Goal: Check status: Check status

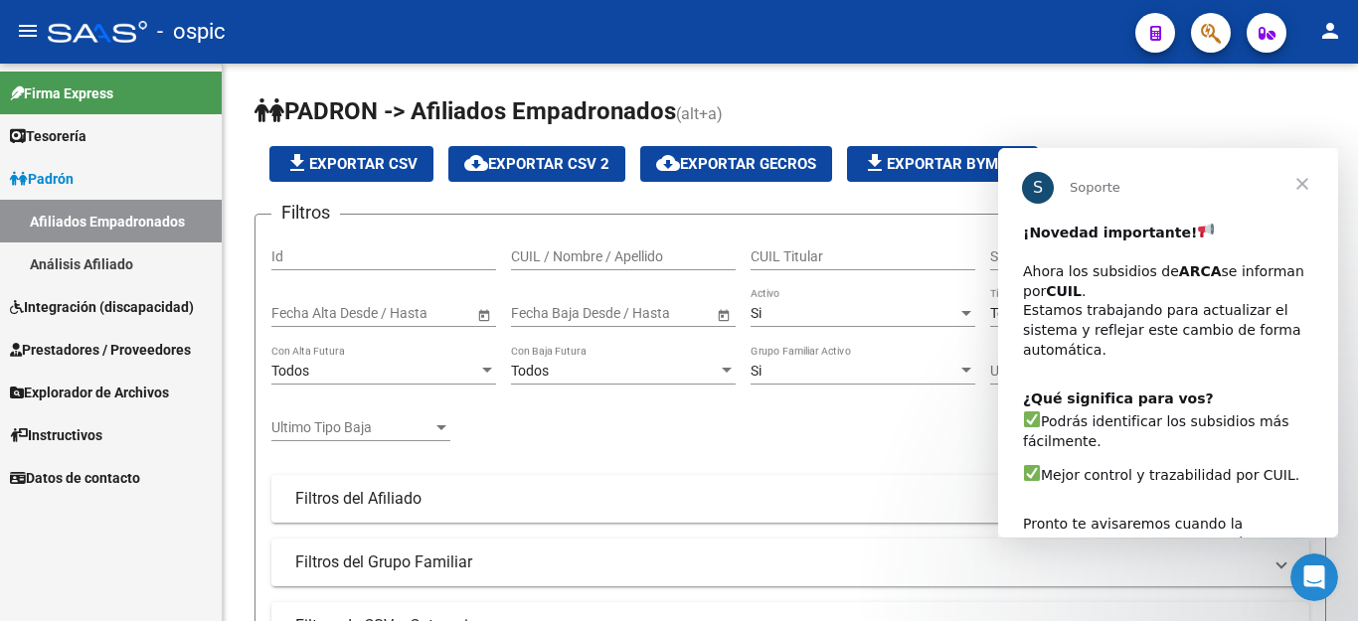
scroll to position [22, 0]
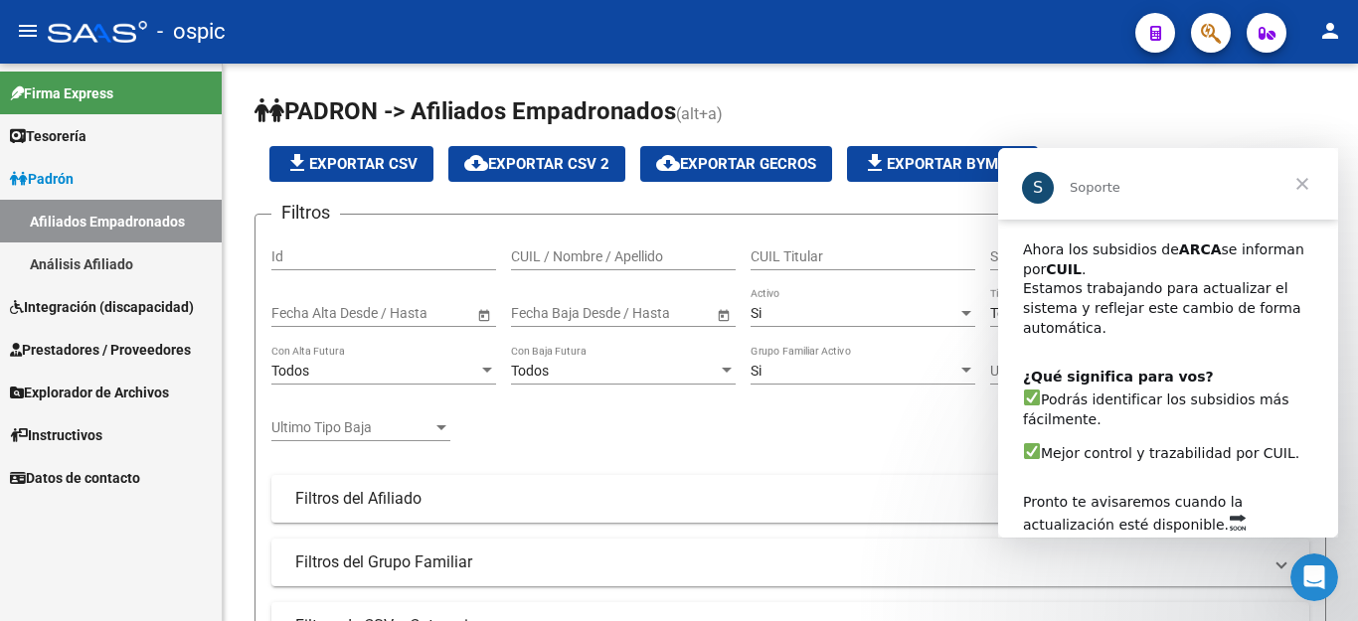
click at [1301, 194] on span "Cerrar" at bounding box center [1302, 184] width 72 height 72
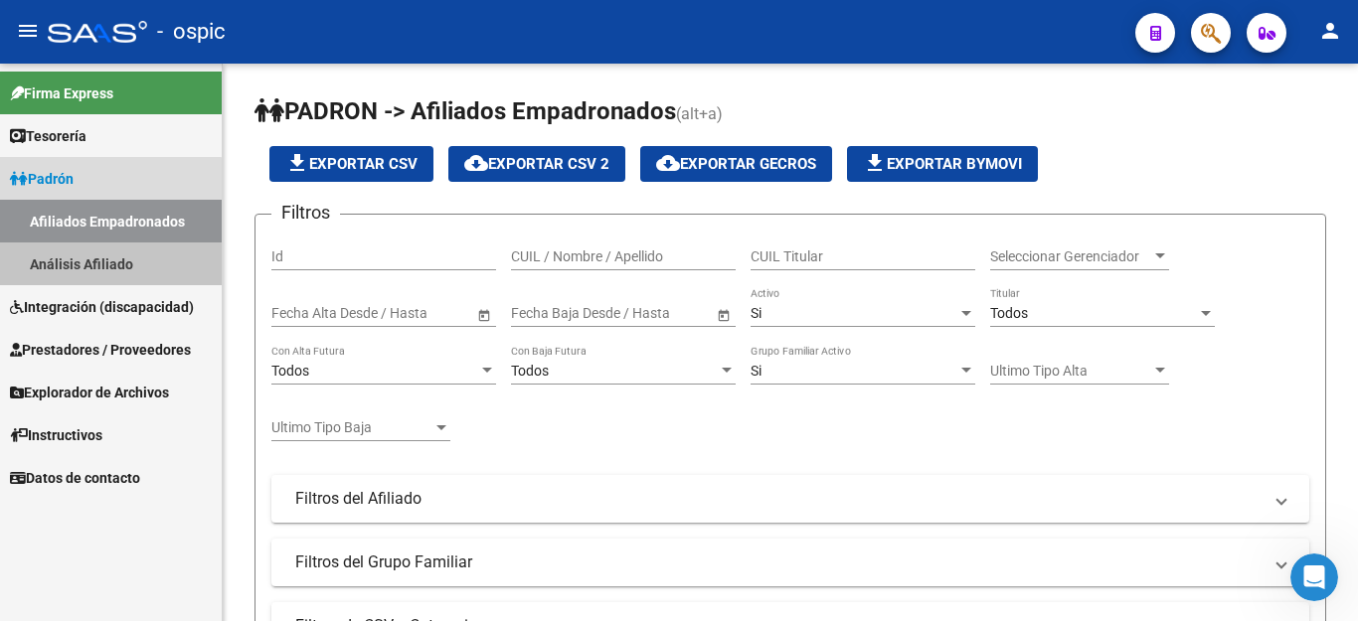
click at [91, 250] on link "Análisis Afiliado" at bounding box center [111, 263] width 222 height 43
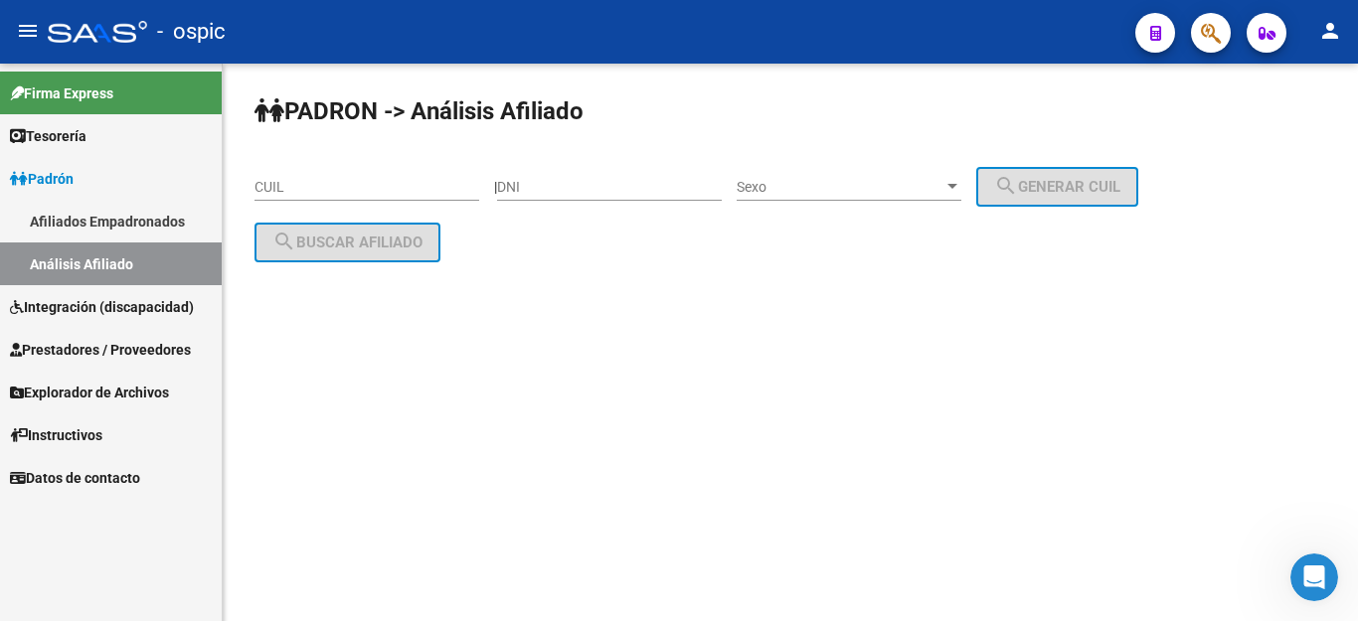
click at [101, 231] on link "Afiliados Empadronados" at bounding box center [111, 221] width 222 height 43
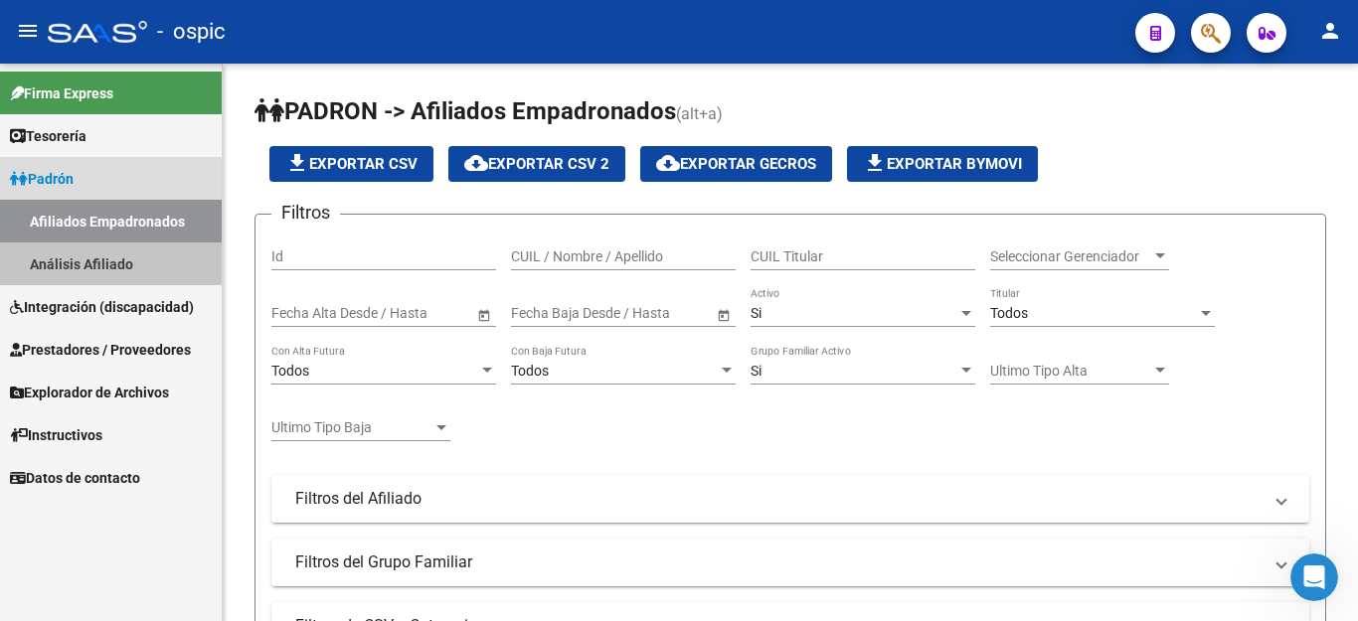
click at [103, 256] on link "Análisis Afiliado" at bounding box center [111, 263] width 222 height 43
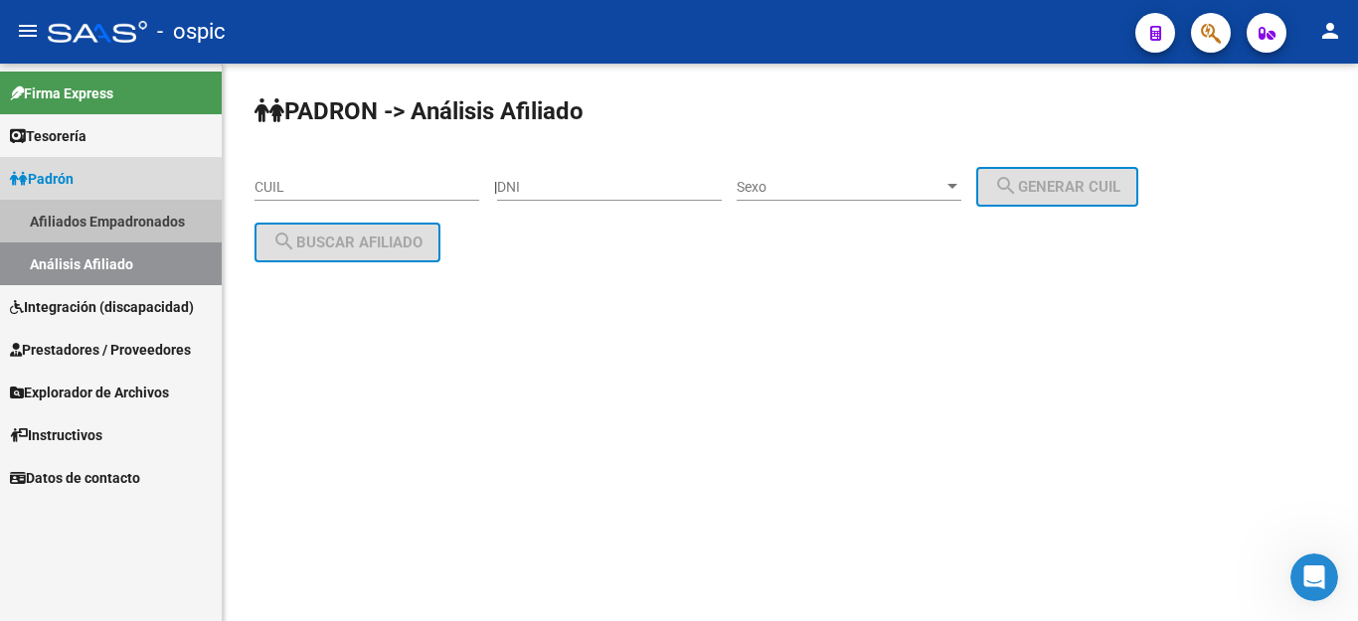
click at [110, 231] on link "Afiliados Empadronados" at bounding box center [111, 221] width 222 height 43
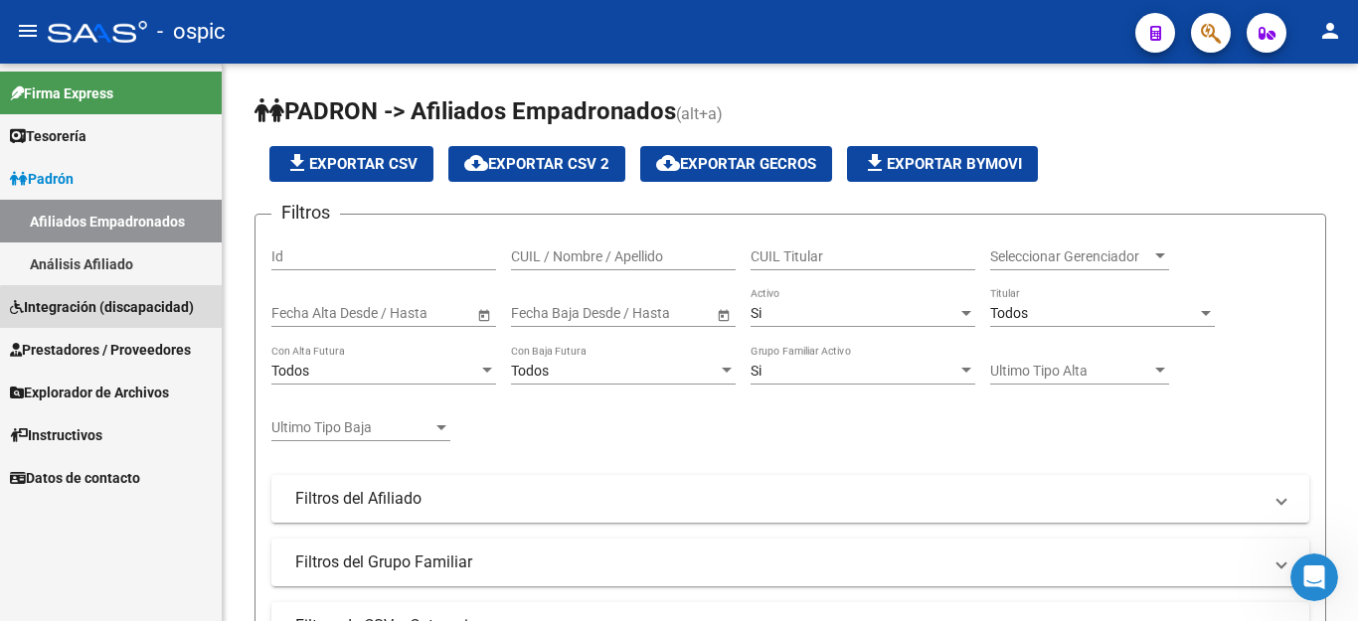
click at [176, 313] on span "Integración (discapacidad)" at bounding box center [102, 307] width 184 height 22
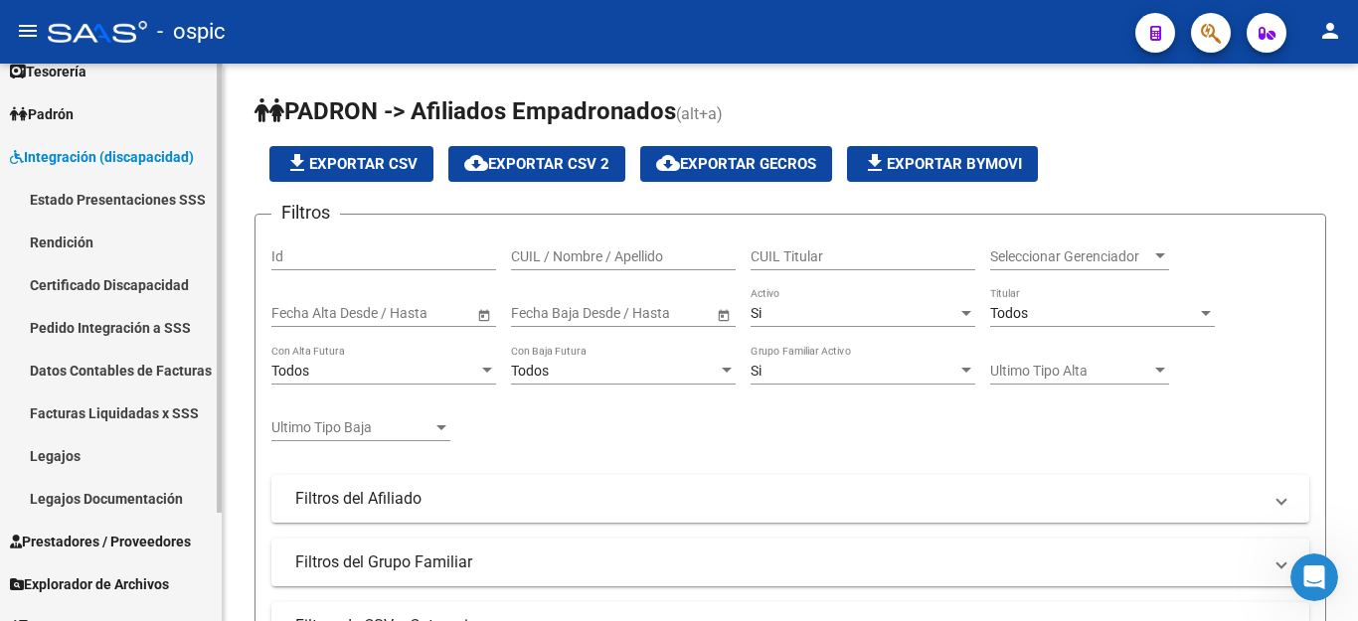
scroll to position [99, 0]
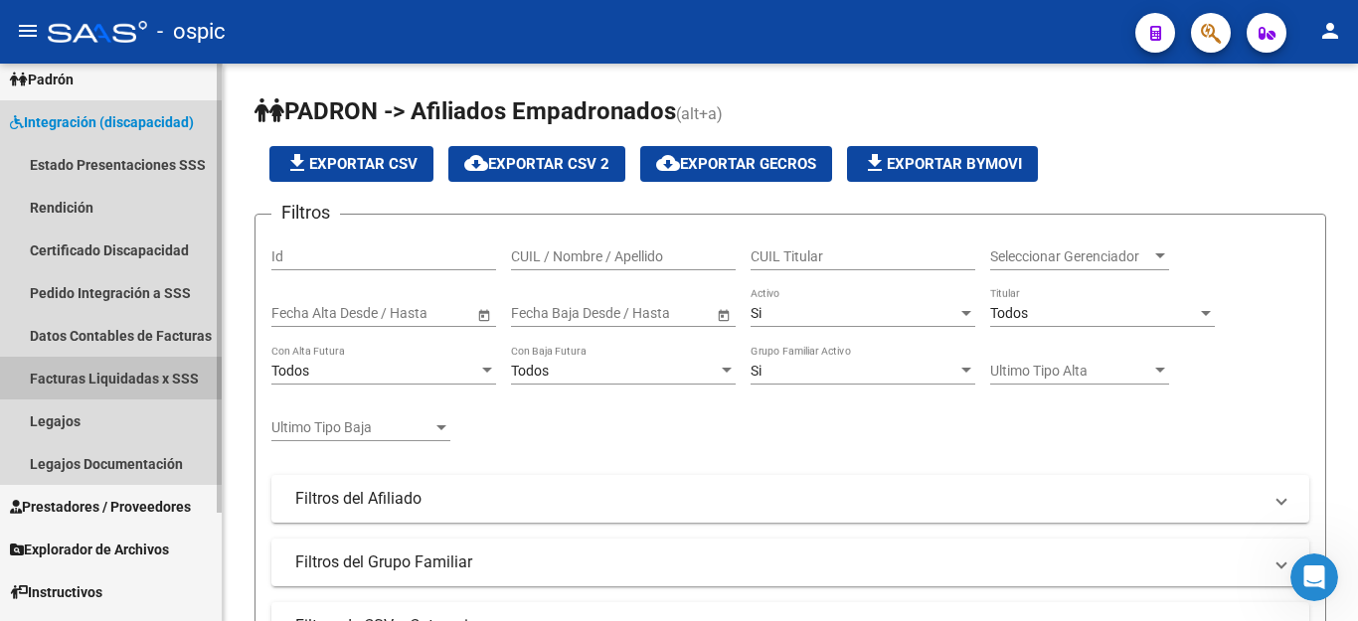
click at [182, 383] on link "Facturas Liquidadas x SSS" at bounding box center [111, 378] width 222 height 43
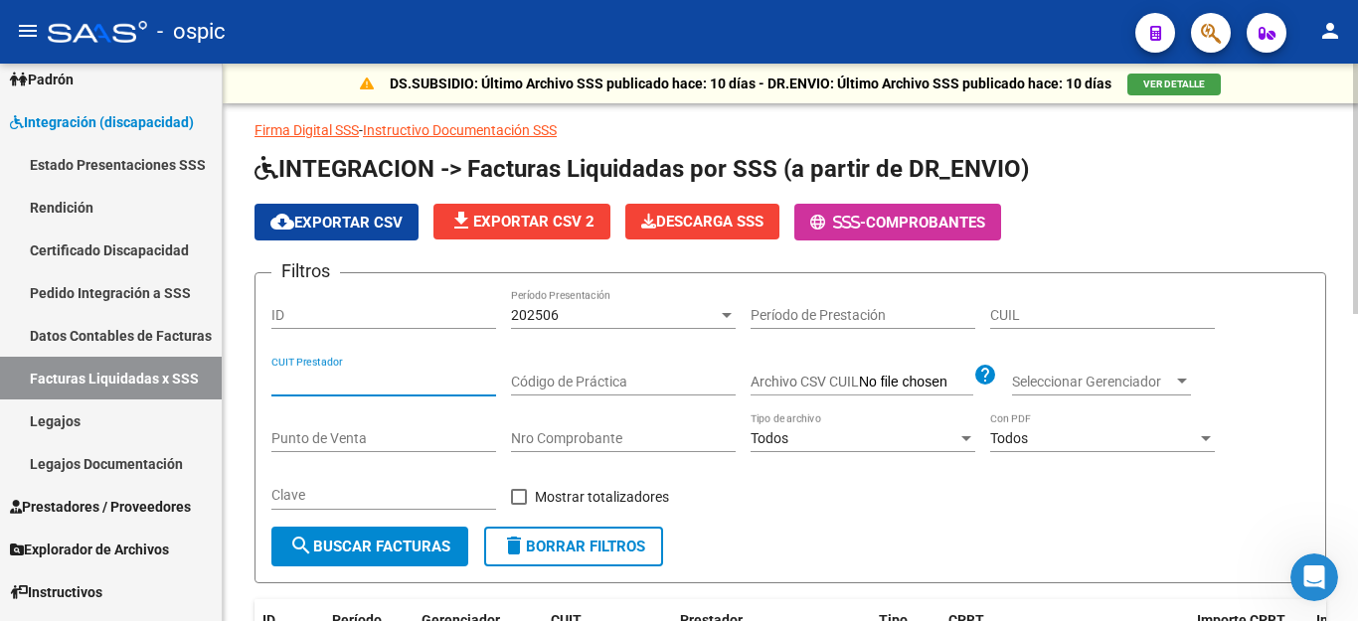
click at [303, 383] on input "CUIT Prestador" at bounding box center [383, 382] width 225 height 17
type input "24-92420580-2"
click at [369, 542] on span "search Buscar Facturas" at bounding box center [369, 547] width 161 height 18
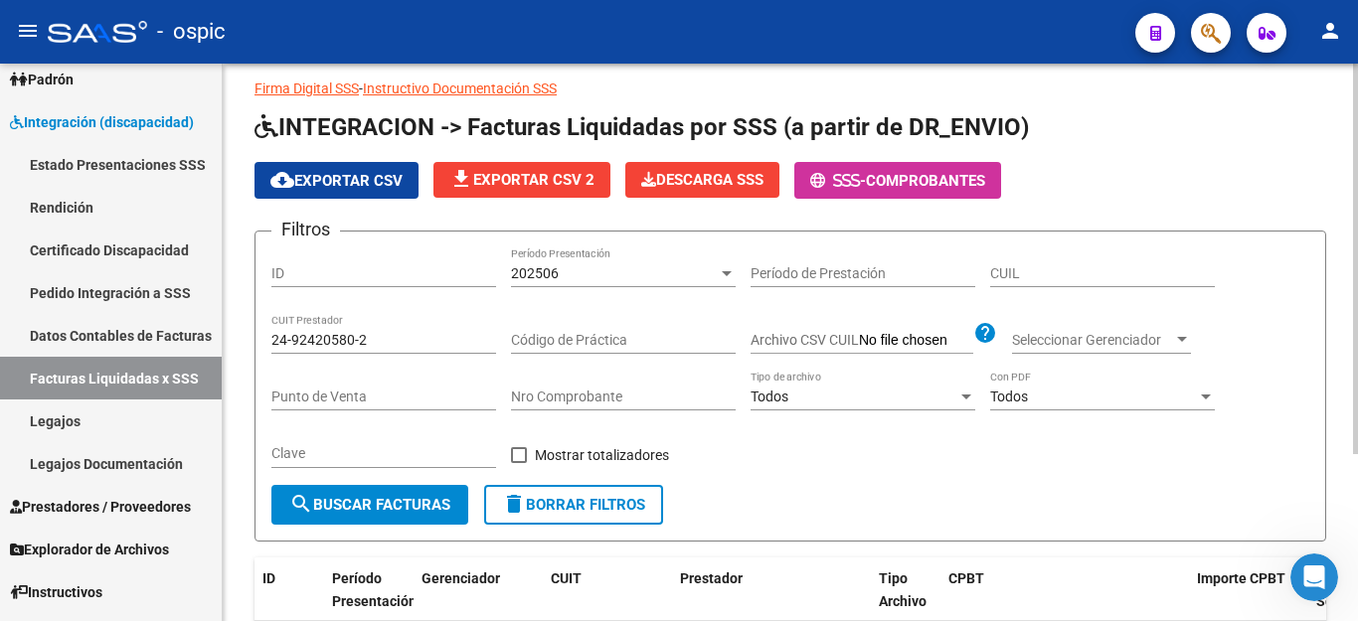
scroll to position [39, 0]
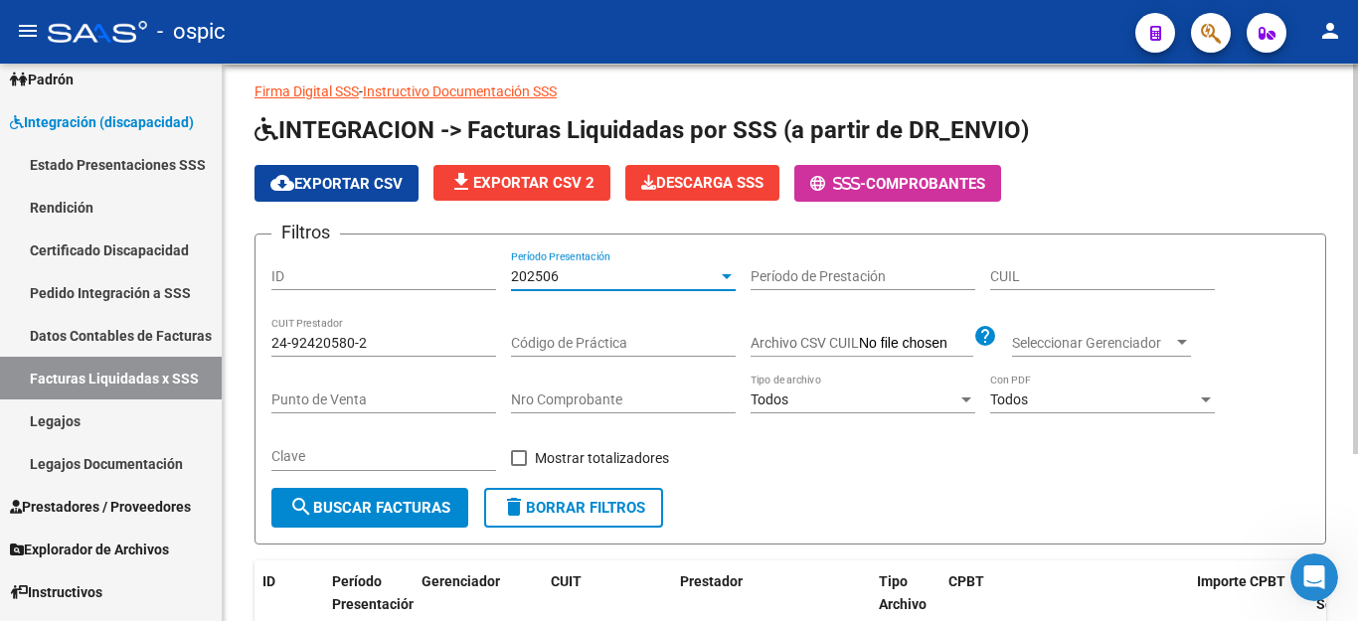
click at [581, 278] on div "202506" at bounding box center [614, 276] width 207 height 17
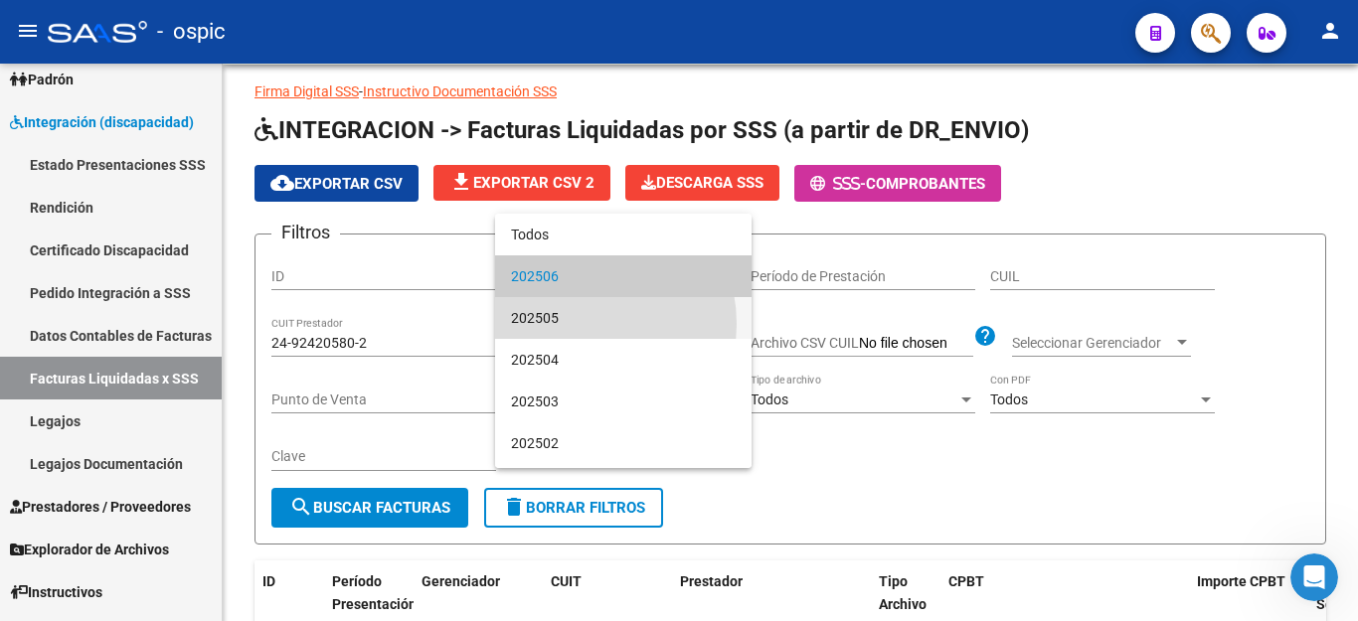
click at [570, 324] on span "202505" at bounding box center [623, 318] width 225 height 42
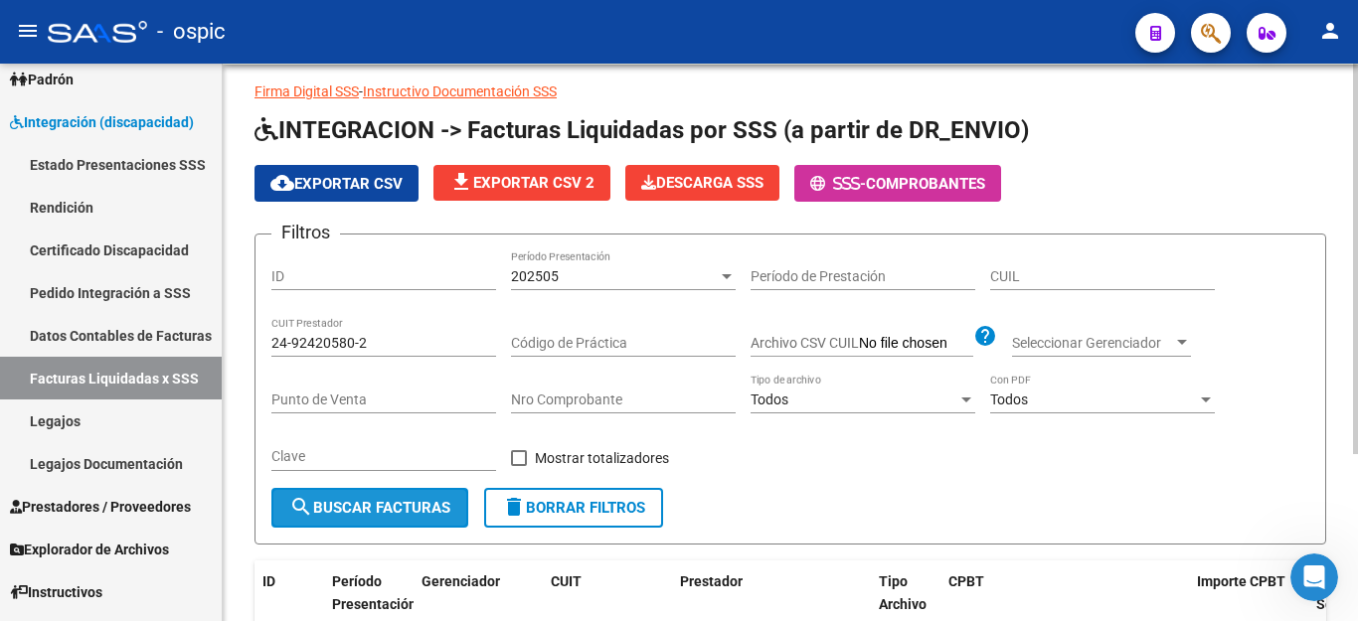
click at [419, 510] on span "search Buscar Facturas" at bounding box center [369, 508] width 161 height 18
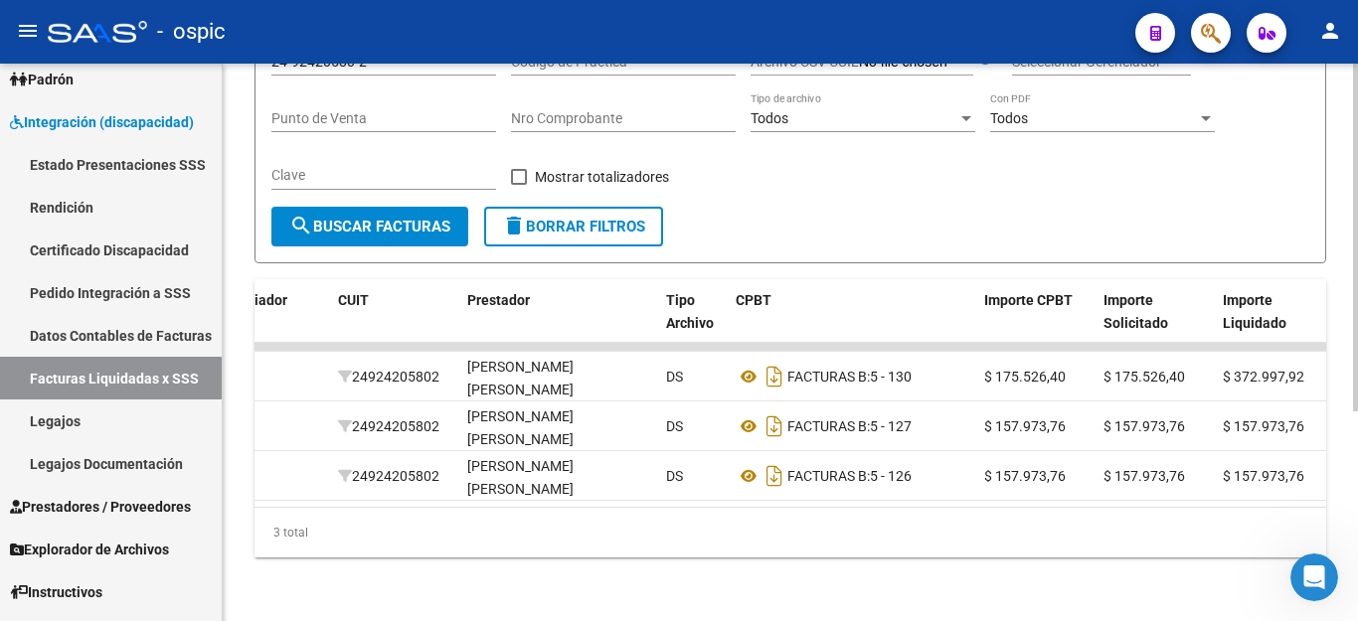
scroll to position [0, 113]
